Goal: Obtain resource: Obtain resource

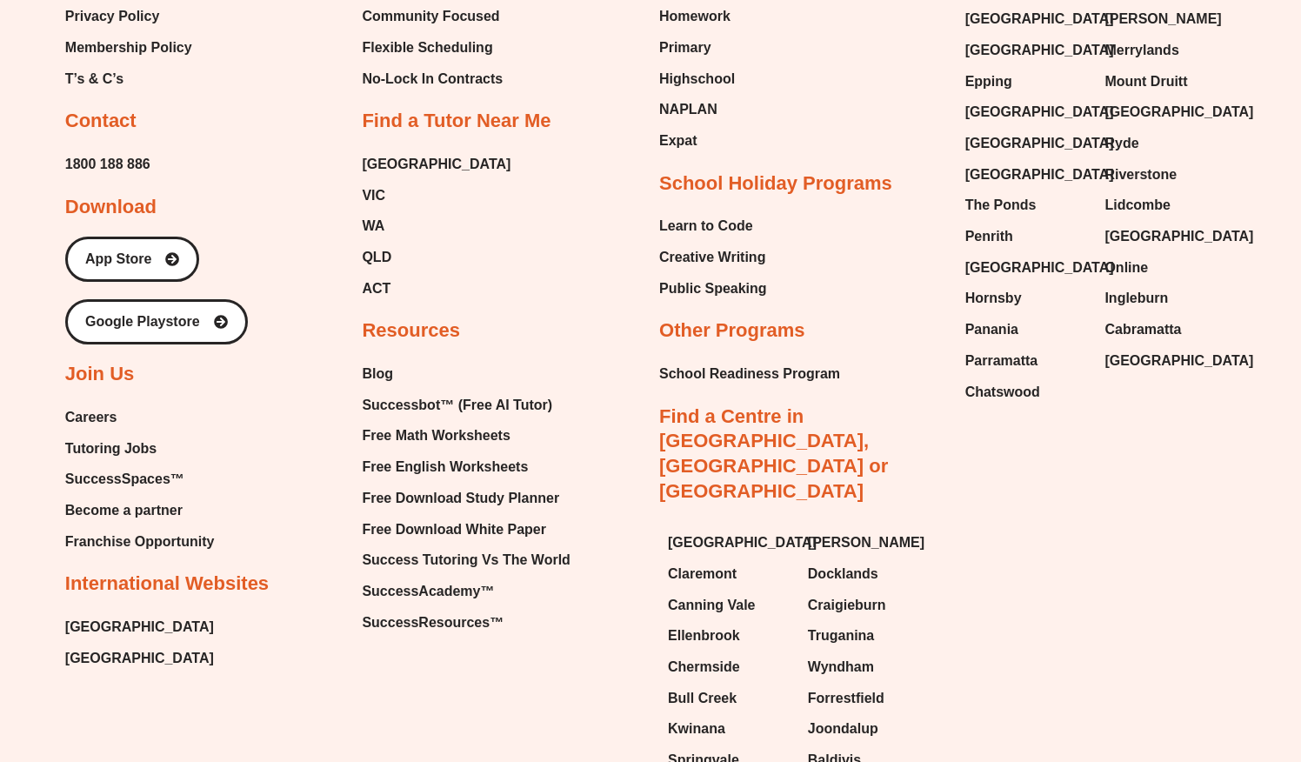
scroll to position [7289, 0]
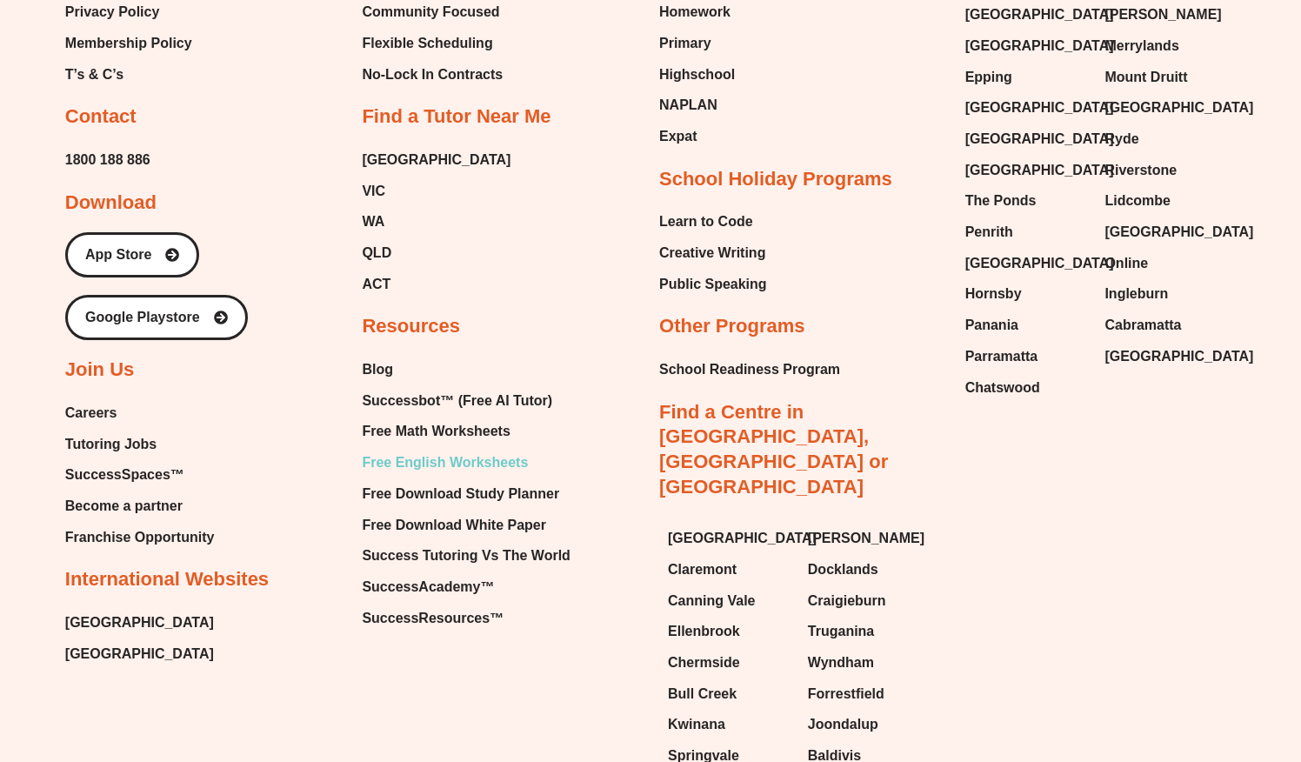
click at [465, 450] on span "Free English Worksheets" at bounding box center [445, 463] width 166 height 26
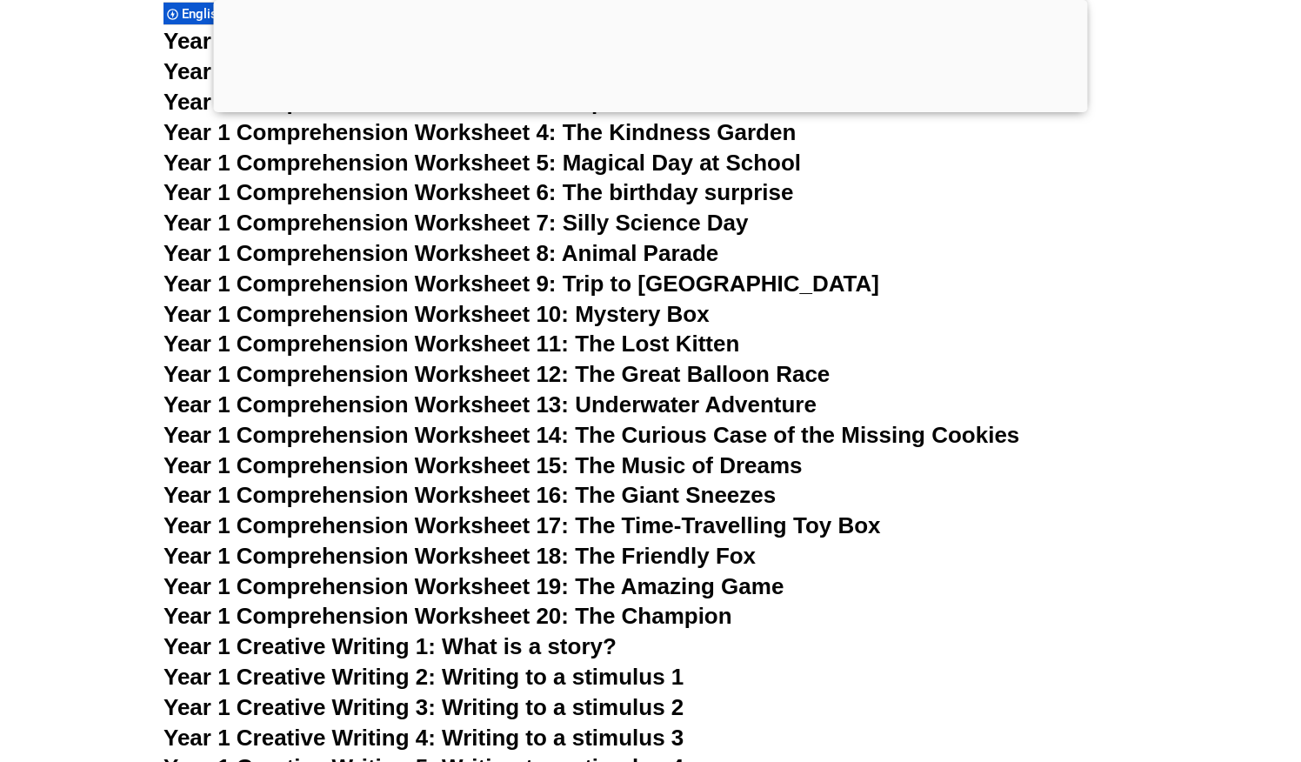
scroll to position [2308, 0]
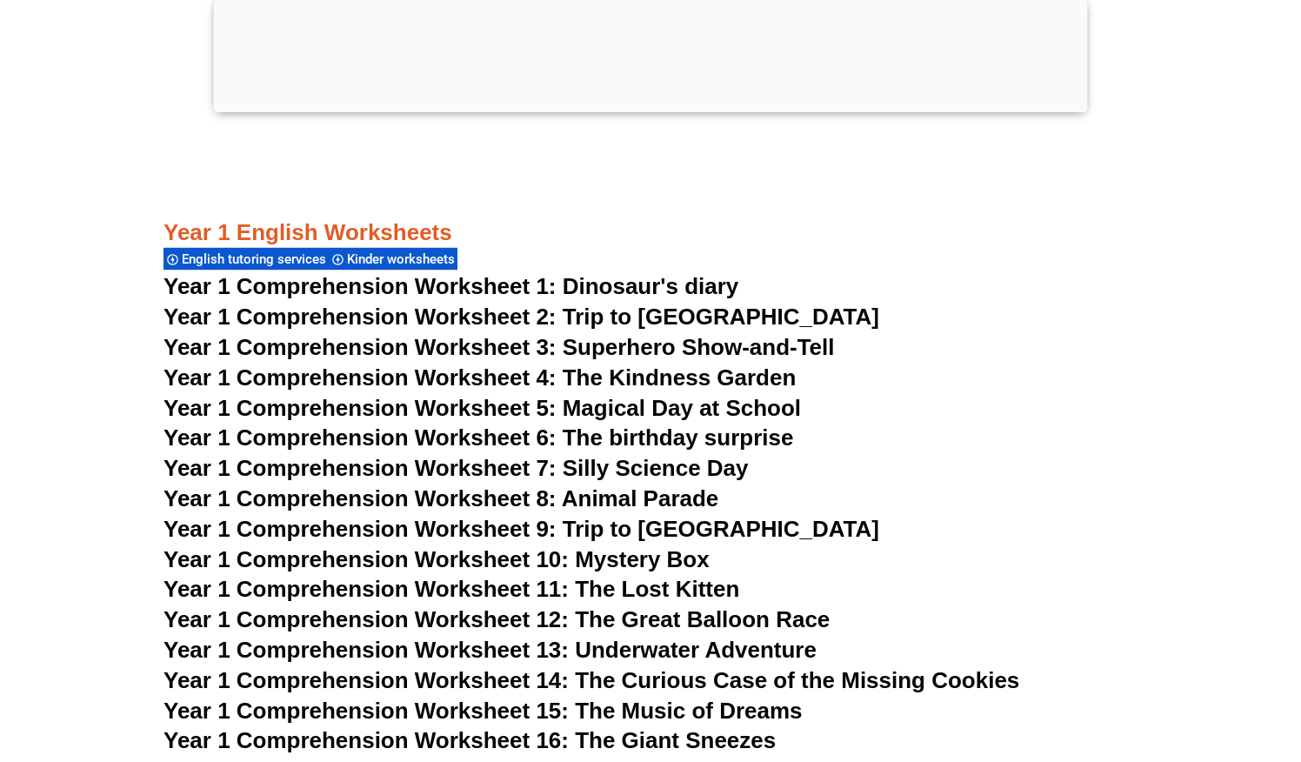
scroll to position [2196, 0]
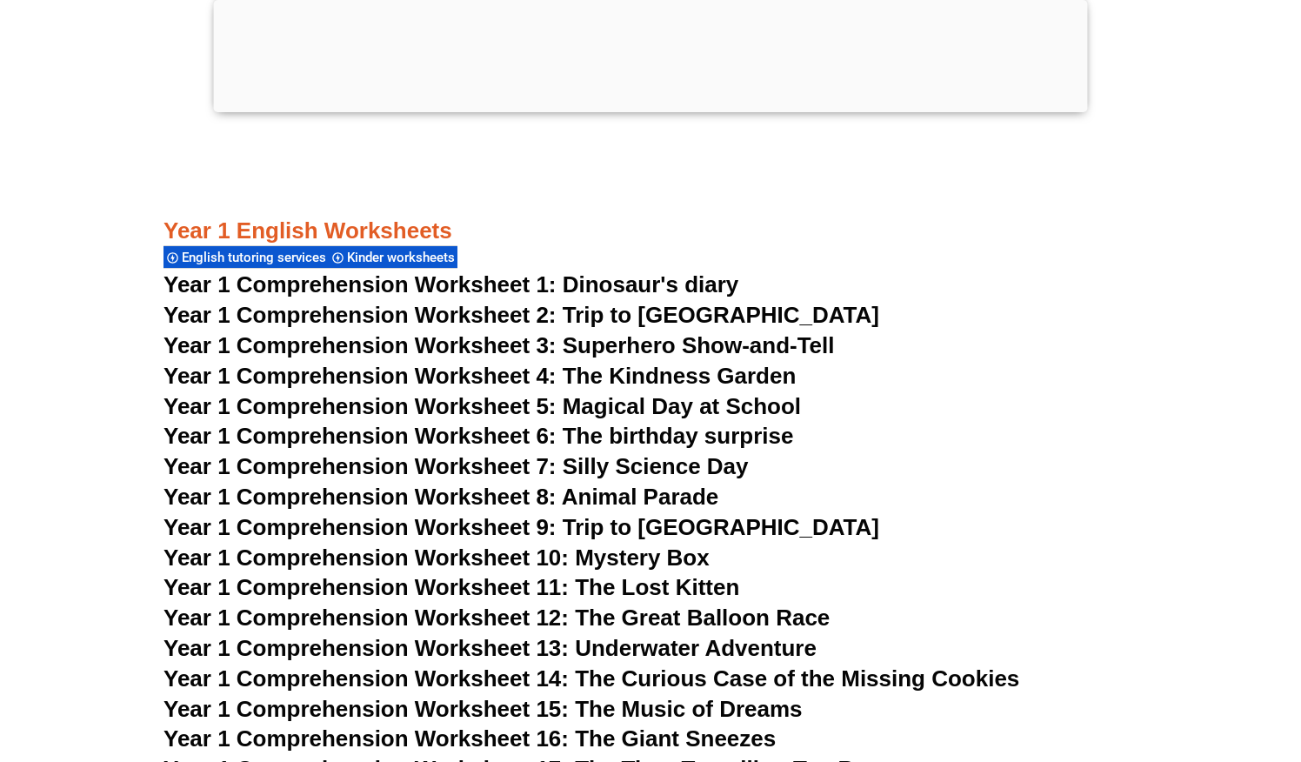
click at [754, 378] on span "Year 1 Comprehension Worksheet 4: The Kindness Garden" at bounding box center [480, 376] width 632 height 26
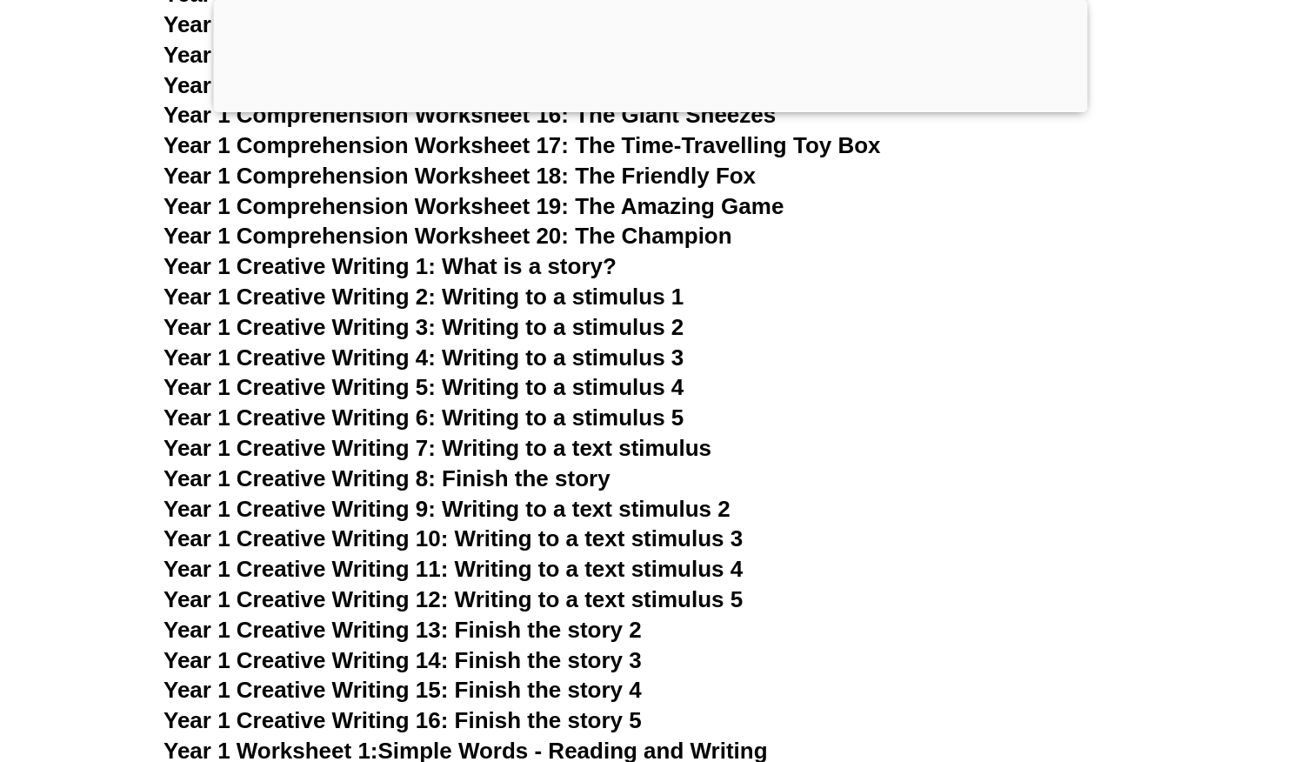
scroll to position [2829, 0]
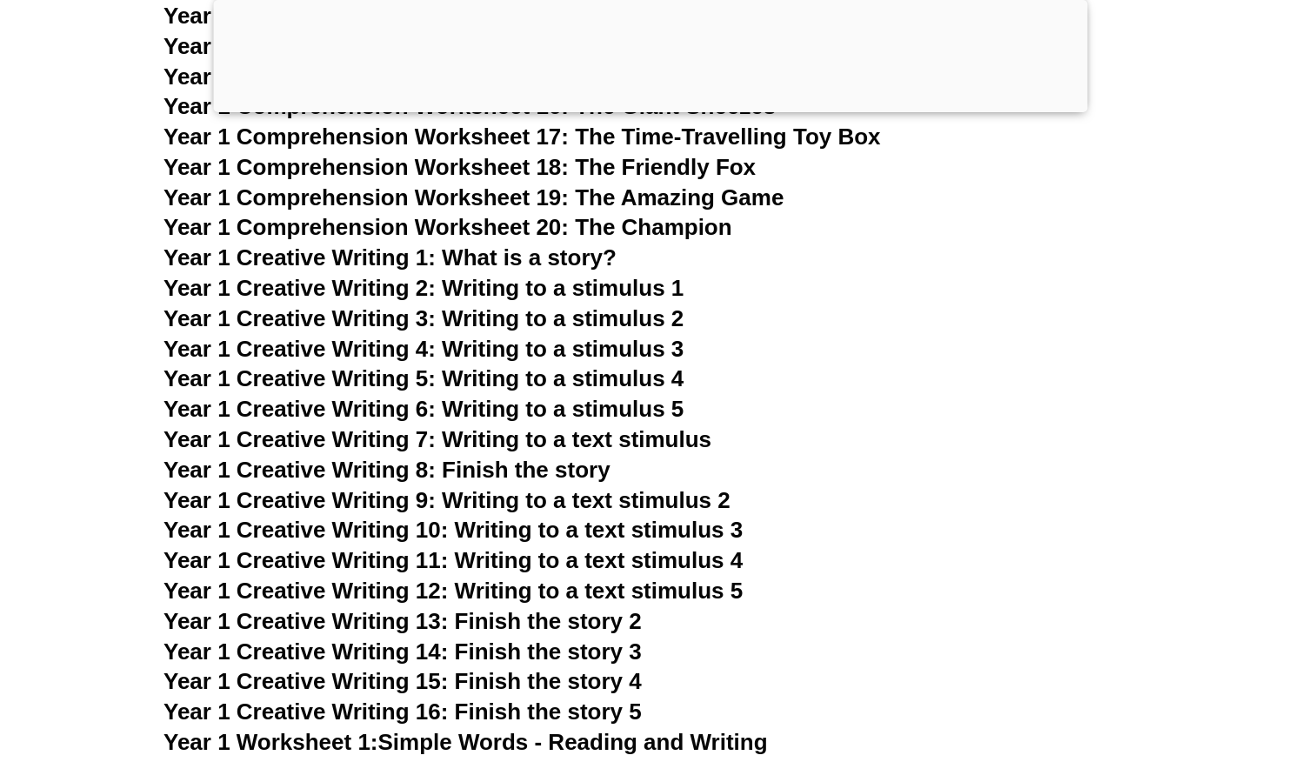
click at [617, 349] on span "Year 1 Creative Writing 4: Writing to a stimulus 3" at bounding box center [424, 349] width 520 height 26
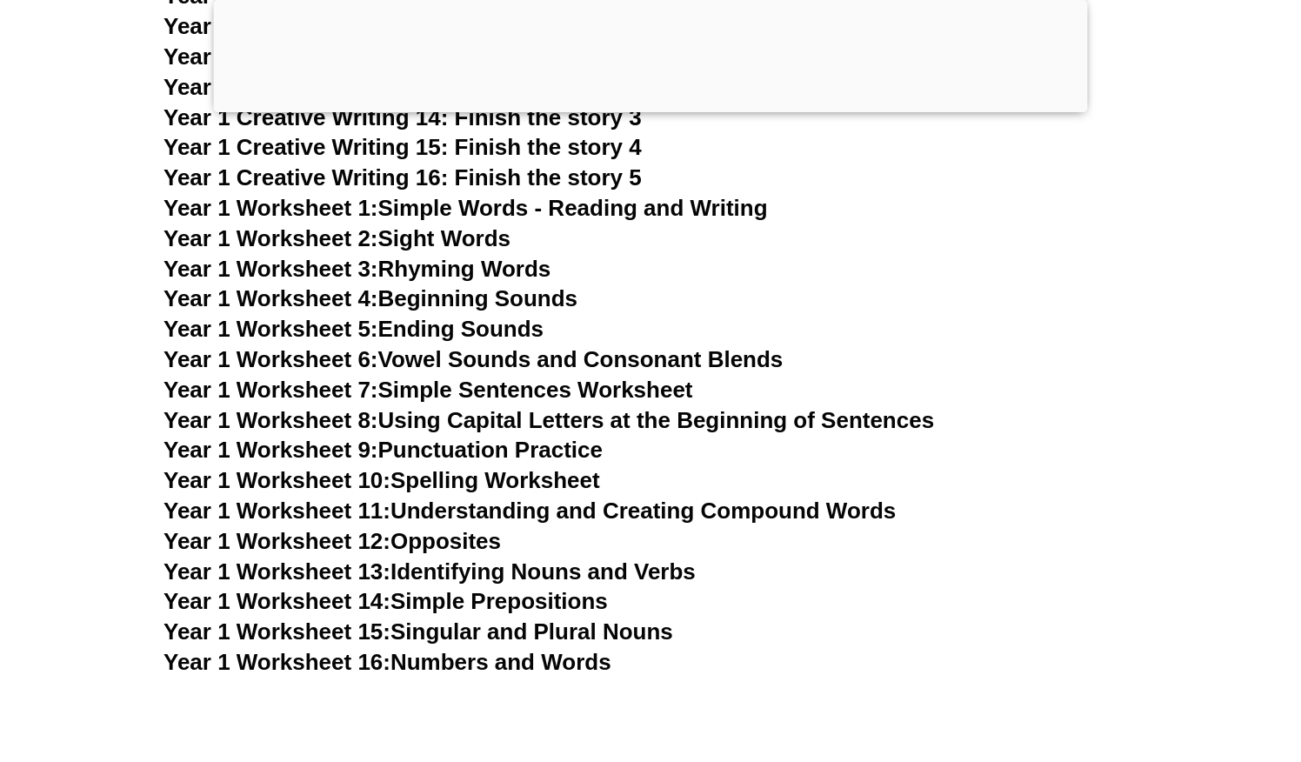
scroll to position [3367, 0]
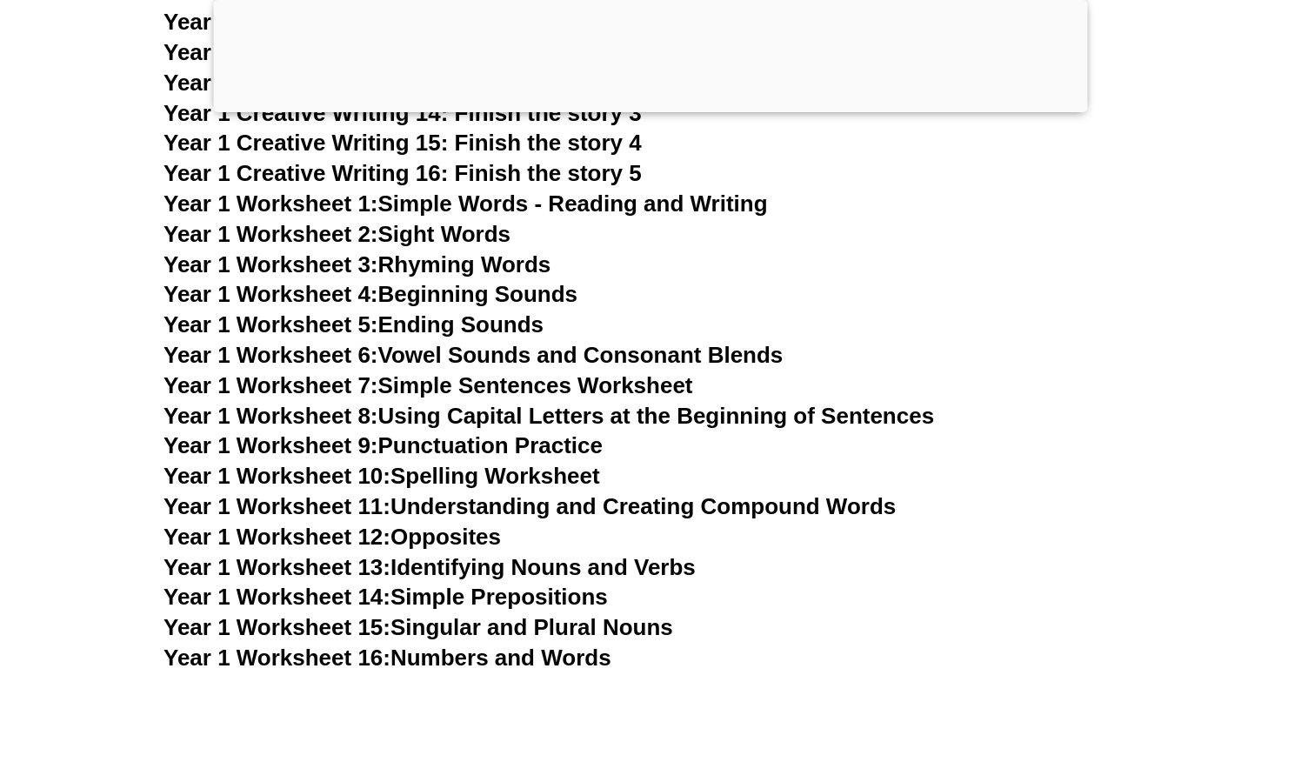
click at [424, 476] on link "Year 1 Worksheet 10: Spelling Worksheet" at bounding box center [382, 476] width 437 height 26
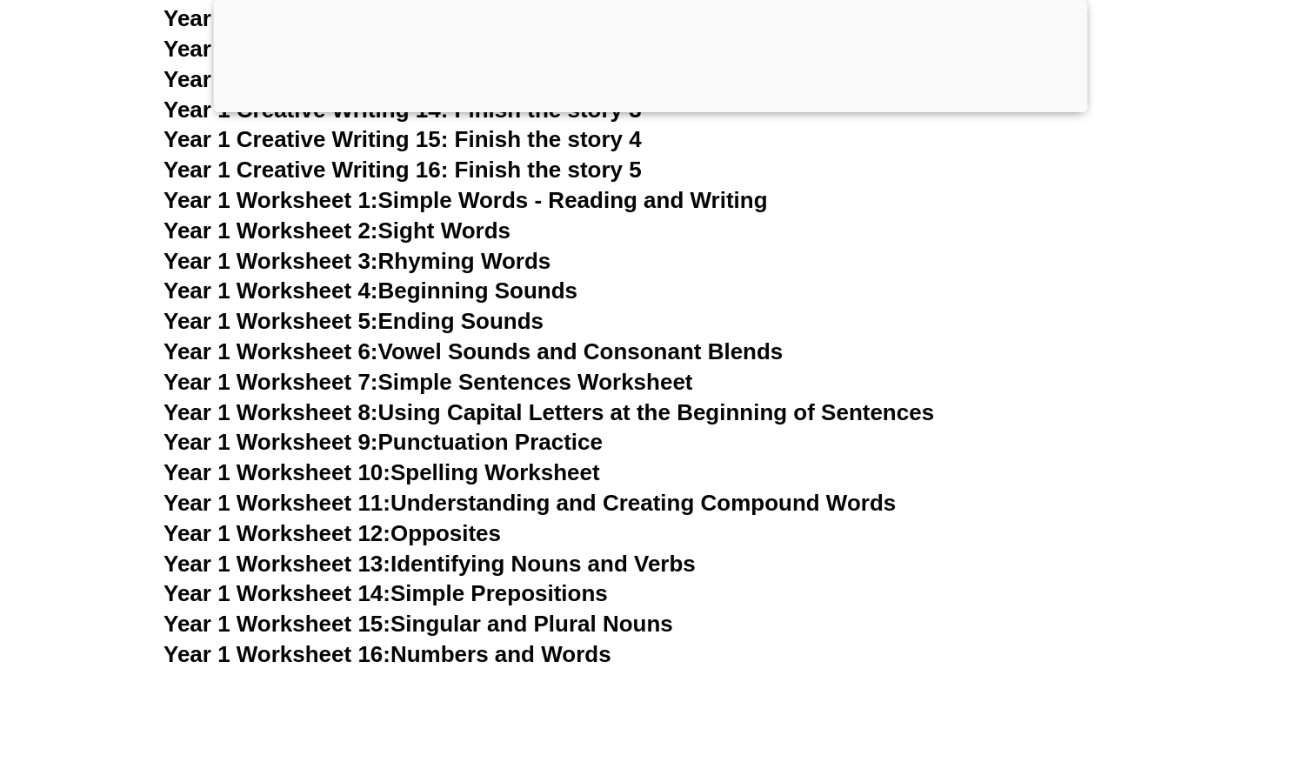
click at [501, 559] on link "Year 1 Worksheet 13: Identifying Nouns and Verbs" at bounding box center [430, 564] width 532 height 26
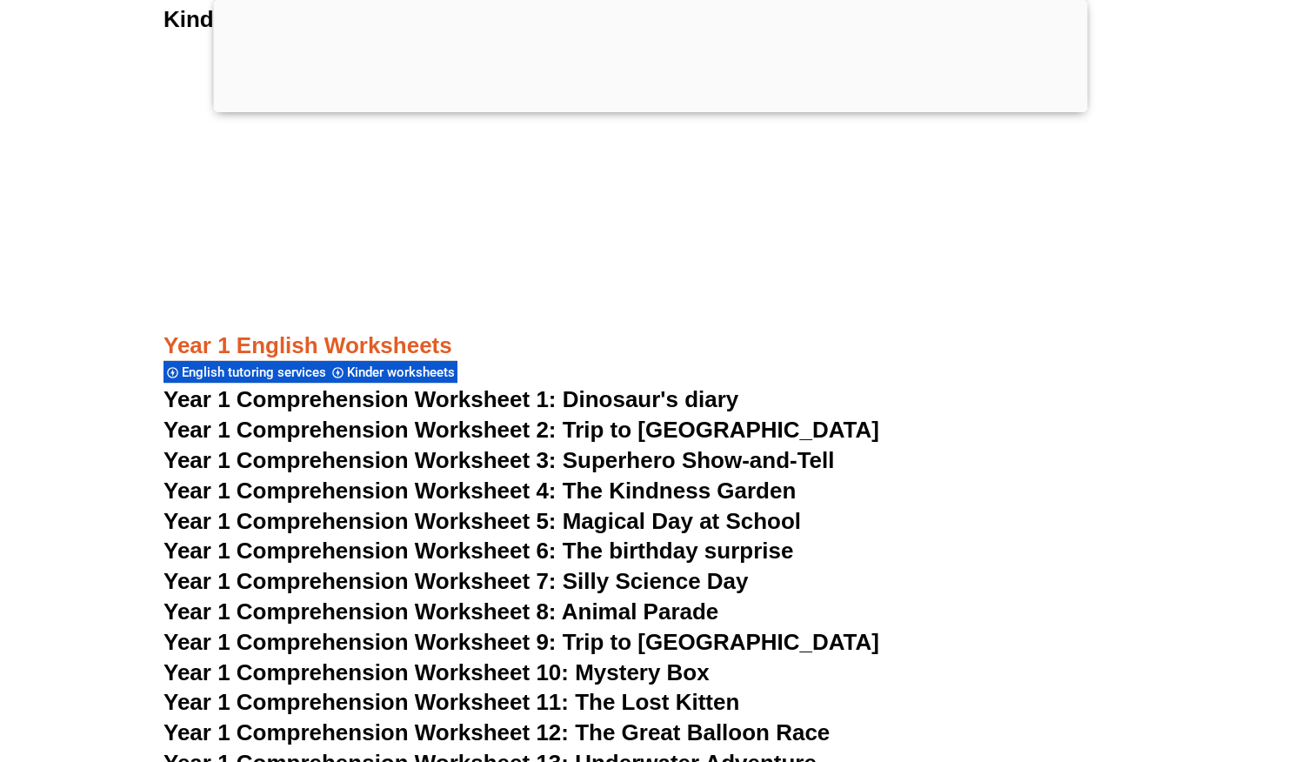
scroll to position [2115, 0]
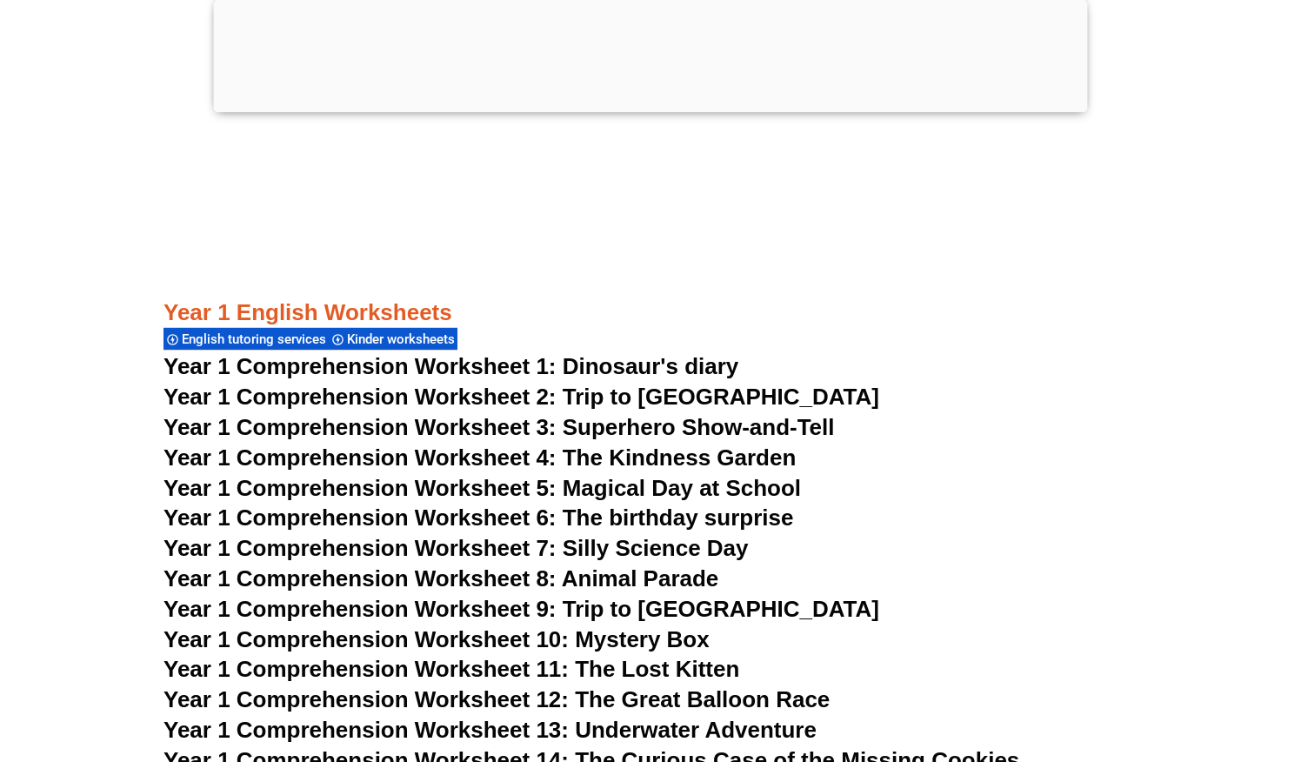
click at [636, 461] on span "Year 1 Comprehension Worksheet 4: The Kindness Garden" at bounding box center [480, 457] width 632 height 26
